Goal: Transaction & Acquisition: Book appointment/travel/reservation

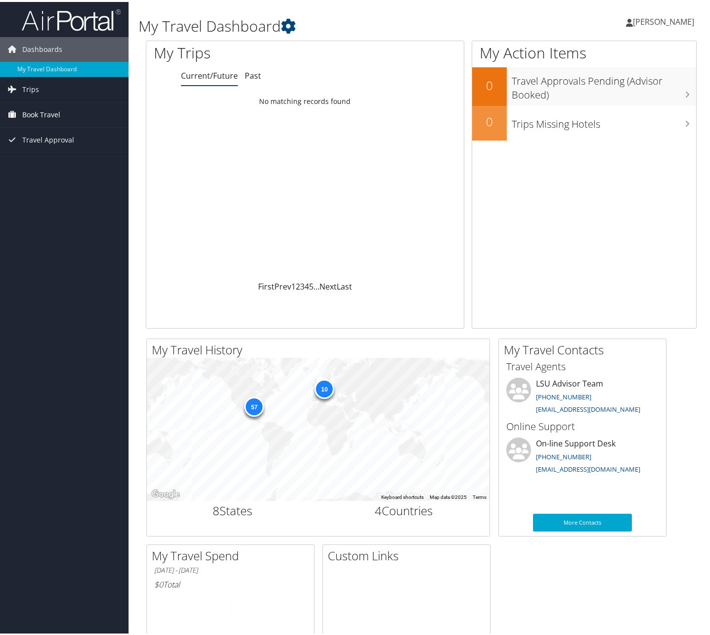
click at [39, 114] on span "Book Travel" at bounding box center [41, 112] width 38 height 25
click at [40, 146] on link "Book/Manage Online Trips" at bounding box center [64, 147] width 129 height 15
